Goal: Find specific page/section: Find specific page/section

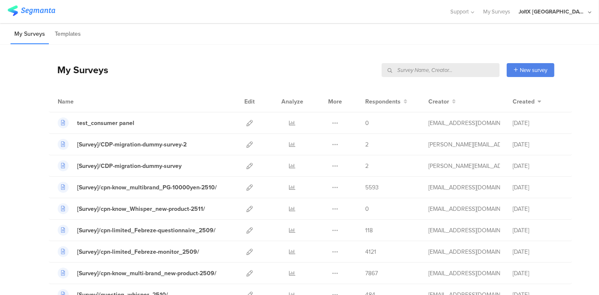
click at [37, 8] on img at bounding box center [32, 10] width 48 height 11
click at [38, 12] on img at bounding box center [32, 10] width 48 height 11
